Goal: Find specific fact: Find specific fact

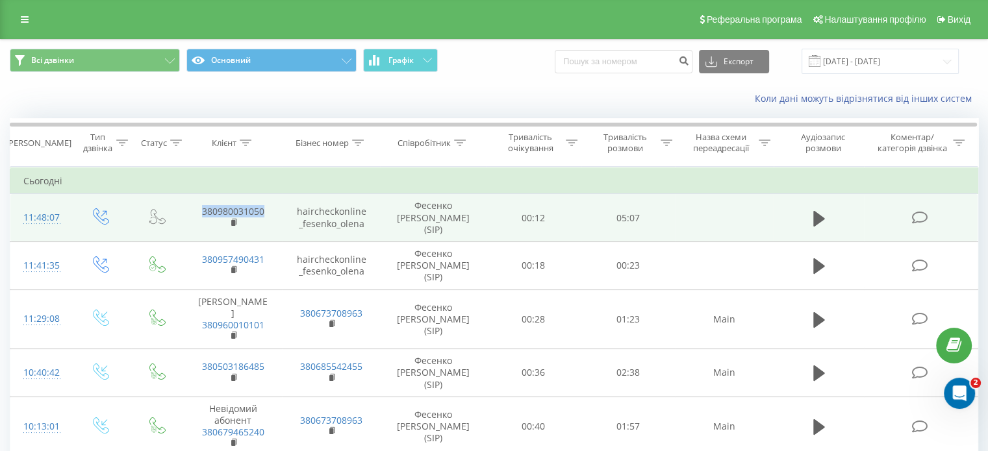
drag, startPoint x: 265, startPoint y: 205, endPoint x: 190, endPoint y: 205, distance: 75.3
click at [190, 205] on td "380980031050" at bounding box center [233, 218] width 98 height 48
copy link "380980031050"
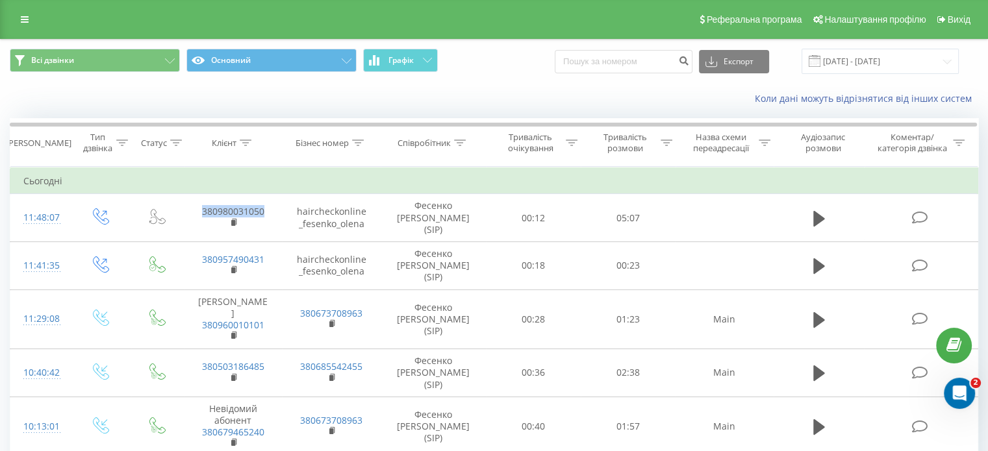
copy link "380980031050"
